Goal: Share content: Share content

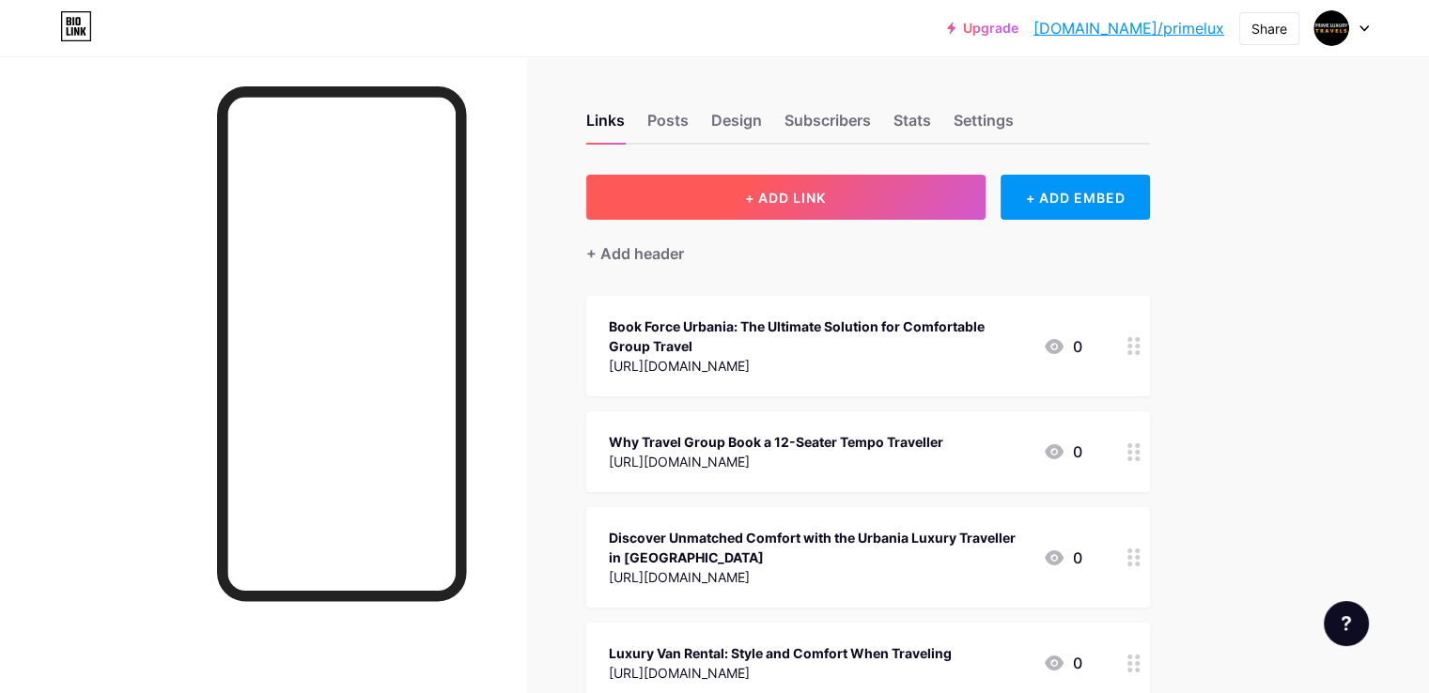
click at [826, 195] on span "+ ADD LINK" at bounding box center [785, 198] width 81 height 16
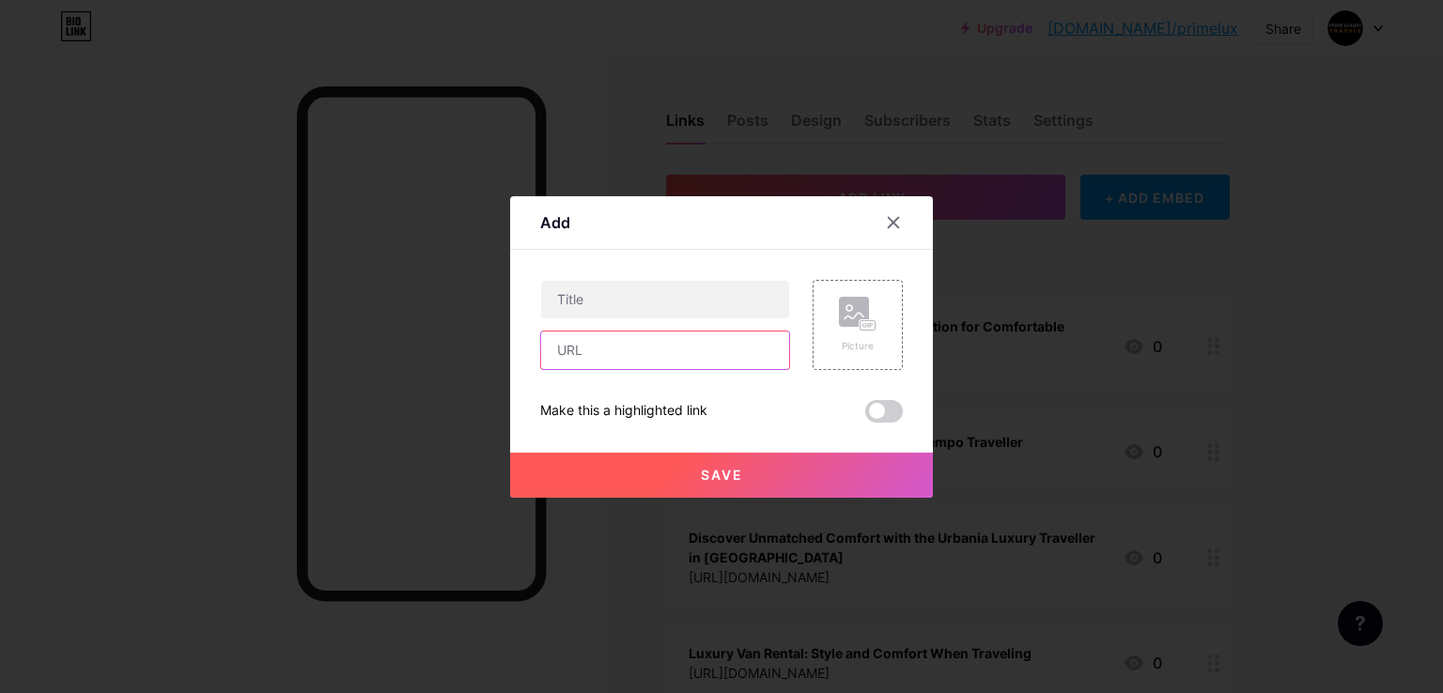
click at [585, 354] on input "text" at bounding box center [665, 351] width 248 height 38
paste input "[URL][DOMAIN_NAME]"
type input "[URL][DOMAIN_NAME]"
click at [563, 285] on input "text" at bounding box center [665, 300] width 248 height 38
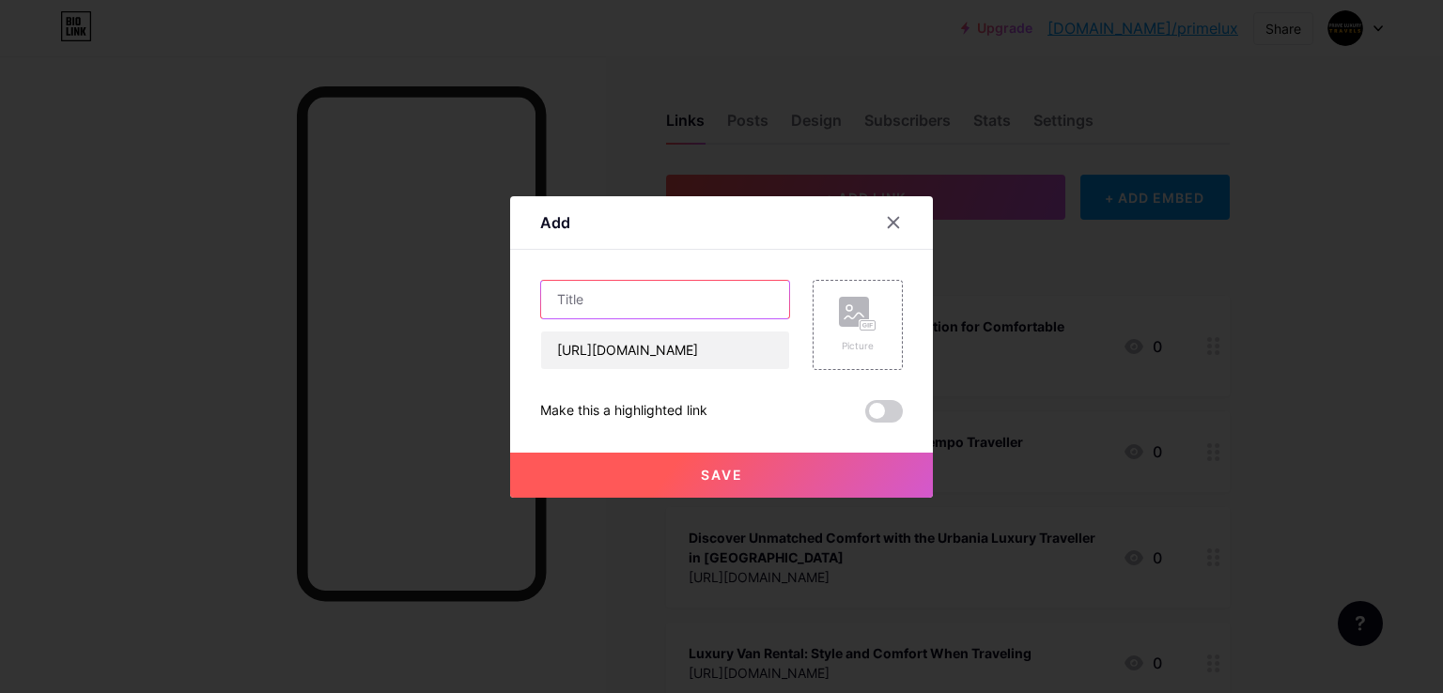
scroll to position [0, 0]
paste input "Tempo Traveller on Rent [GEOGRAPHIC_DATA]: Travel in [GEOGRAPHIC_DATA] & Luxury…"
type input "Tempo Traveller on Rent [GEOGRAPHIC_DATA]: Travel in [GEOGRAPHIC_DATA] & Luxury…"
click at [608, 467] on button "Save" at bounding box center [721, 475] width 423 height 45
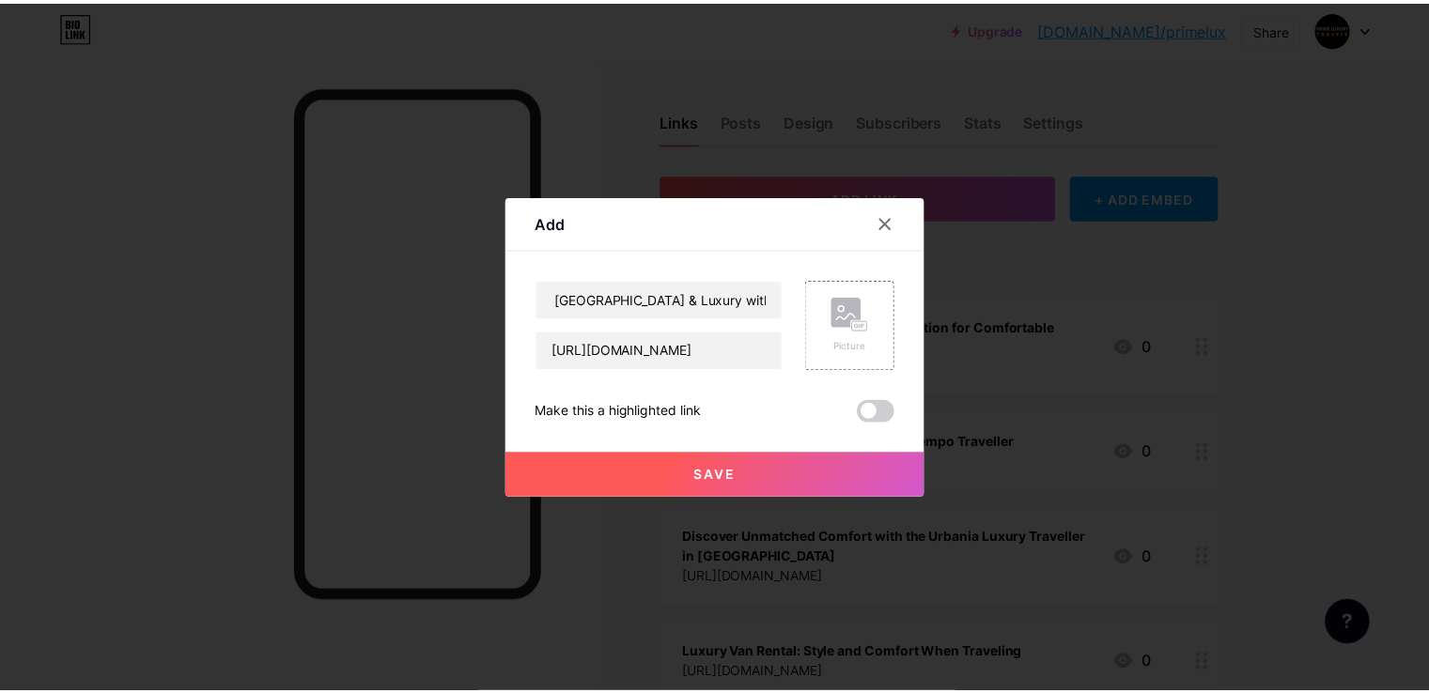
scroll to position [0, 0]
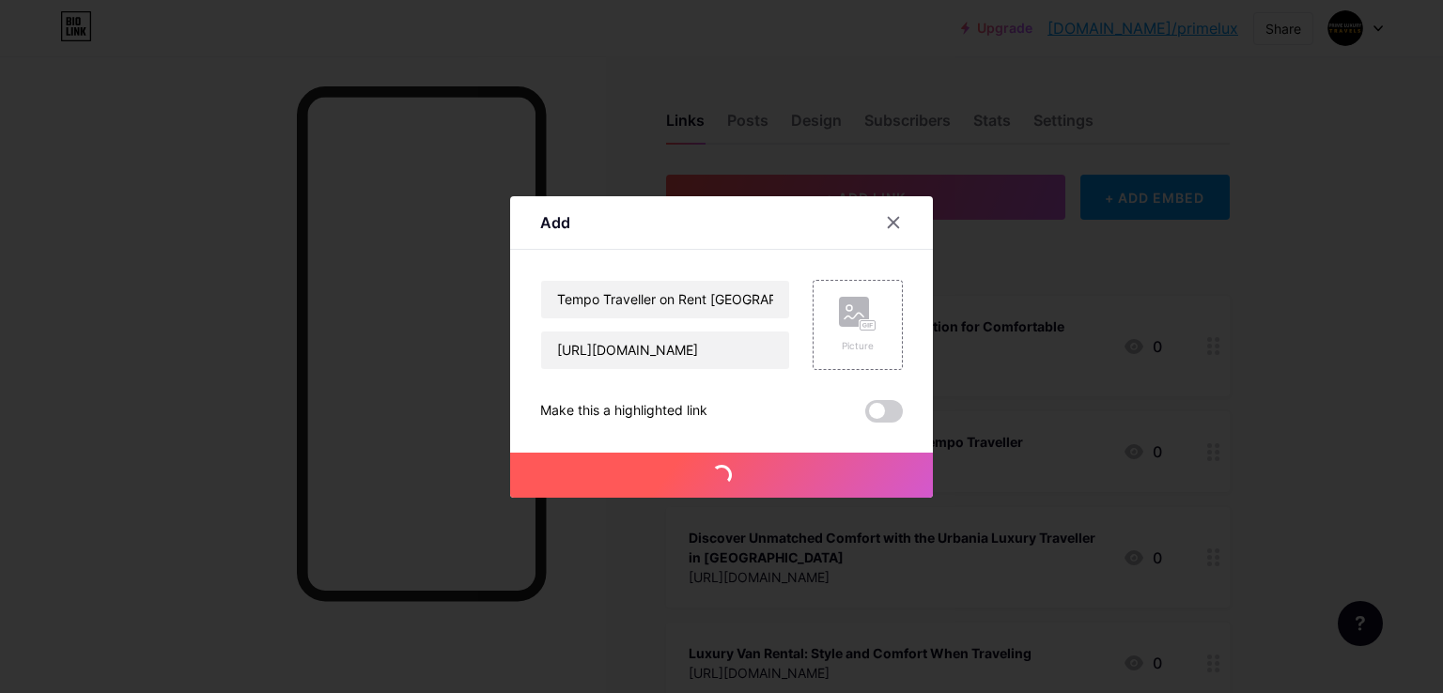
click at [681, 474] on button "Save" at bounding box center [721, 475] width 423 height 45
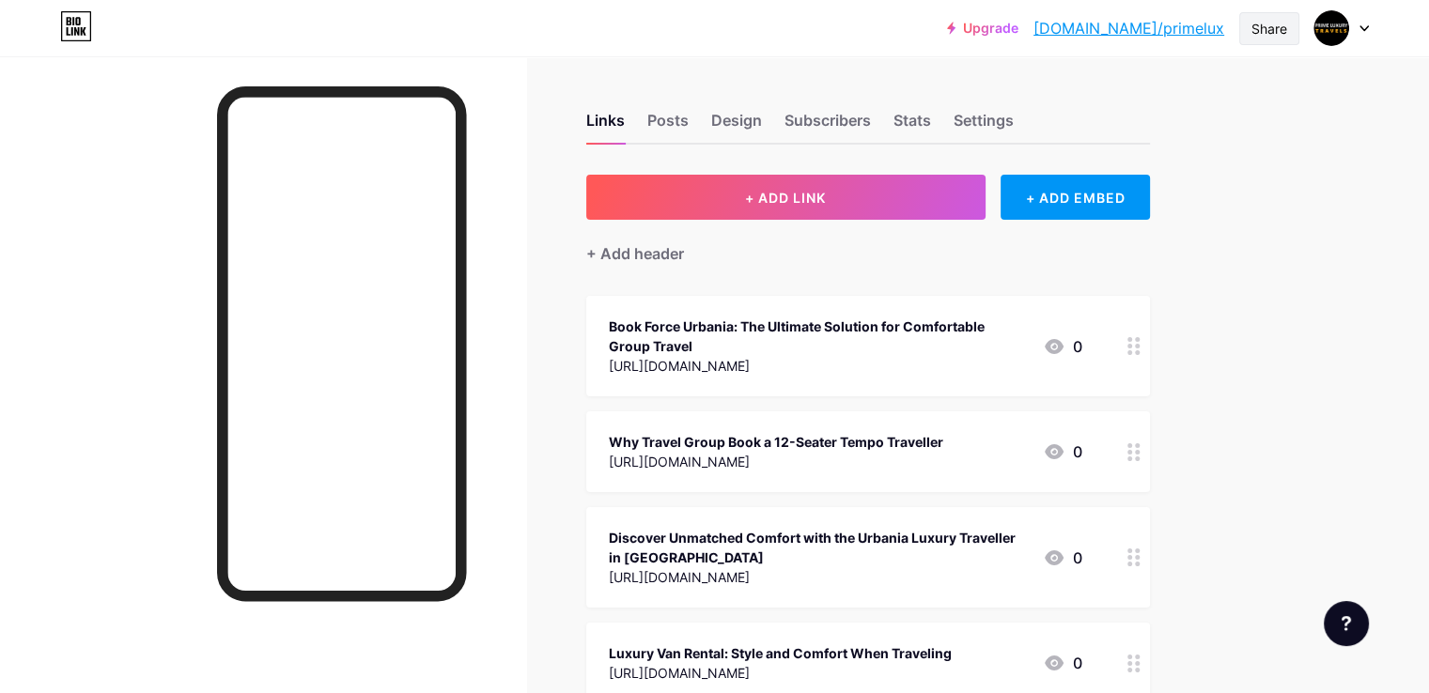
click at [1280, 31] on div "Share" at bounding box center [1270, 29] width 36 height 20
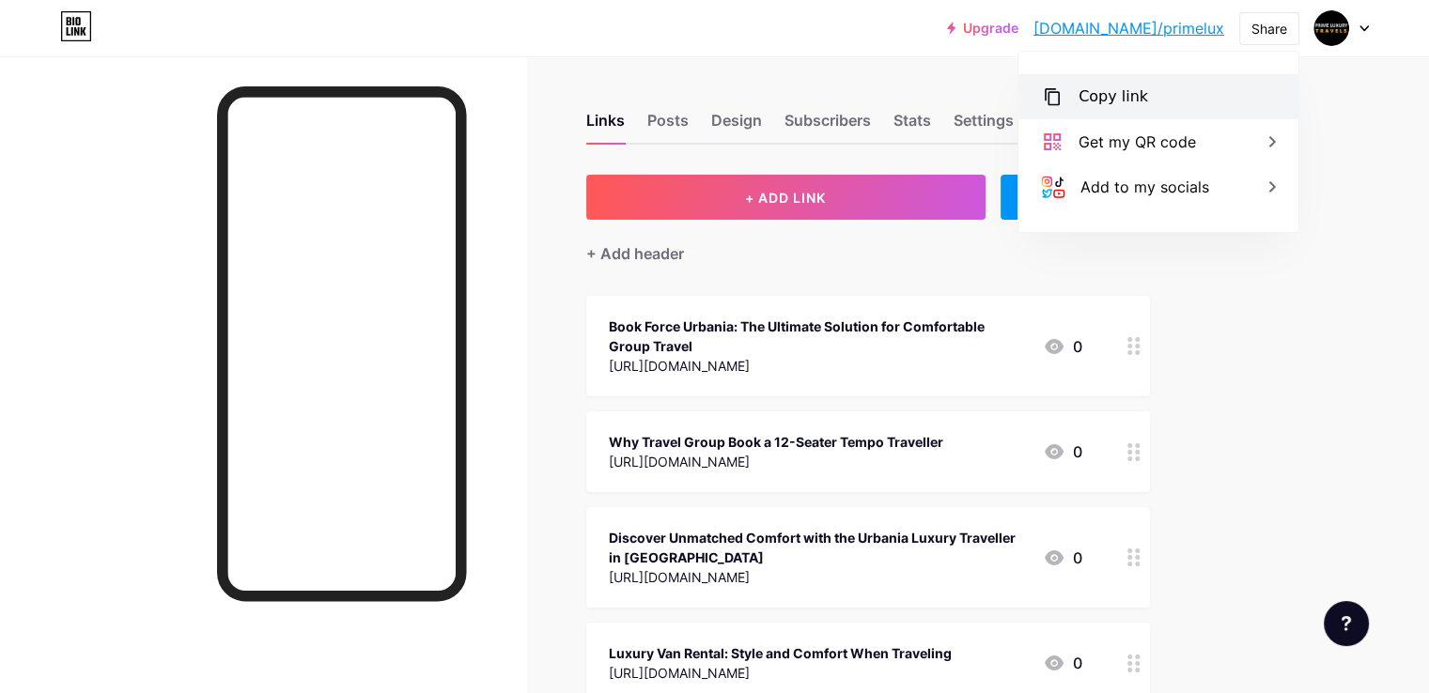
click at [1111, 90] on div "Copy link" at bounding box center [1114, 97] width 70 height 23
